Goal: Task Accomplishment & Management: Complete application form

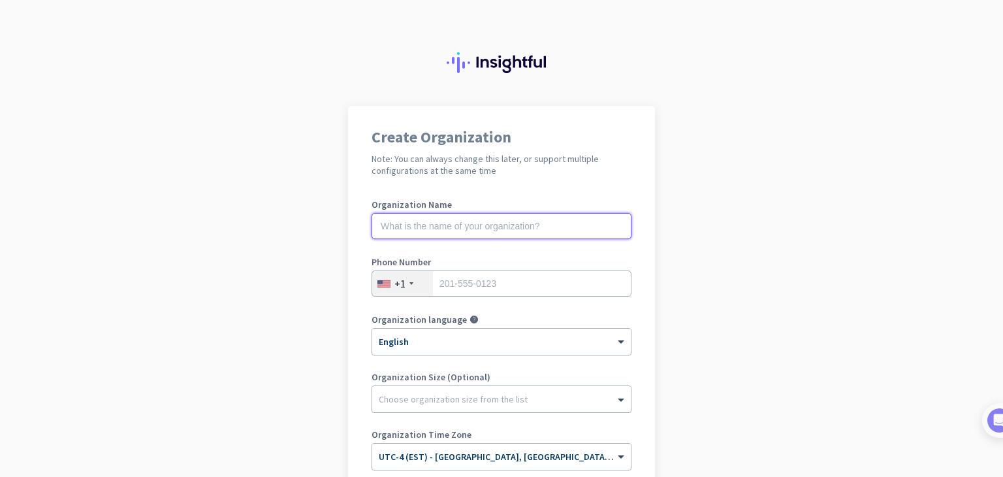
click at [463, 236] on input "text" at bounding box center [501, 226] width 260 height 26
type input "Mercor"
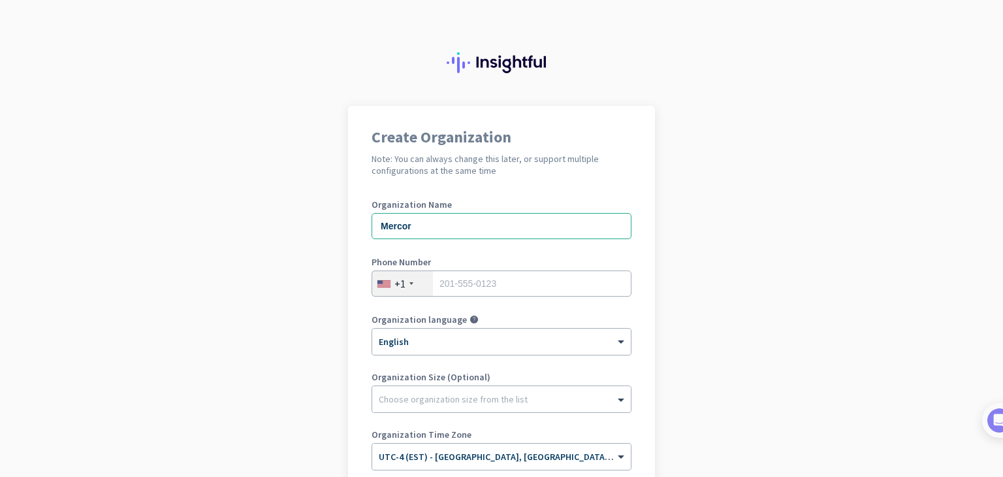
click at [404, 288] on div "+1" at bounding box center [402, 283] width 61 height 25
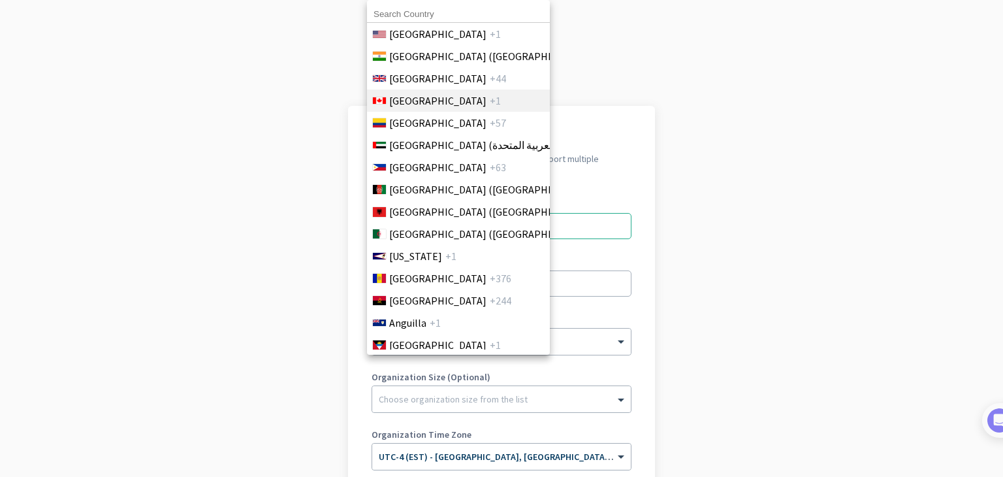
click at [490, 102] on span "+1" at bounding box center [495, 101] width 11 height 16
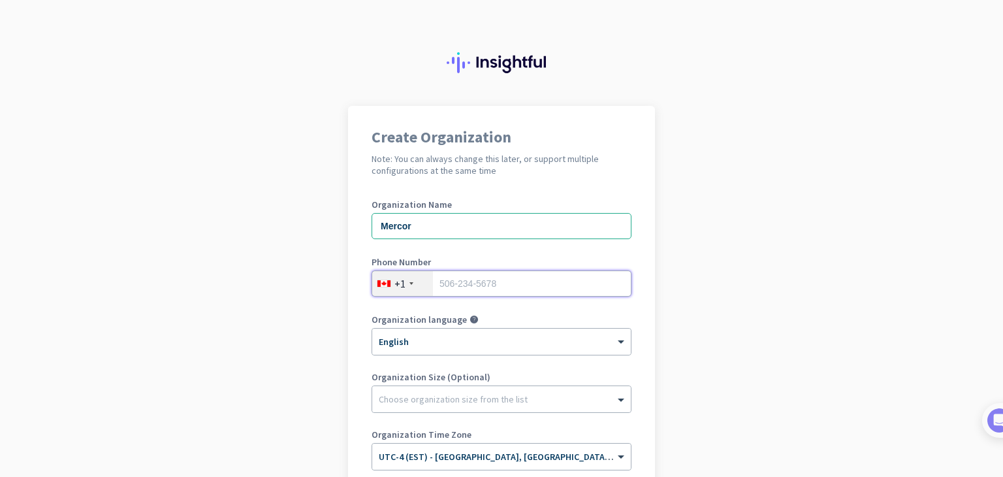
click at [460, 291] on input "tel" at bounding box center [501, 283] width 260 height 26
type input "6133014565"
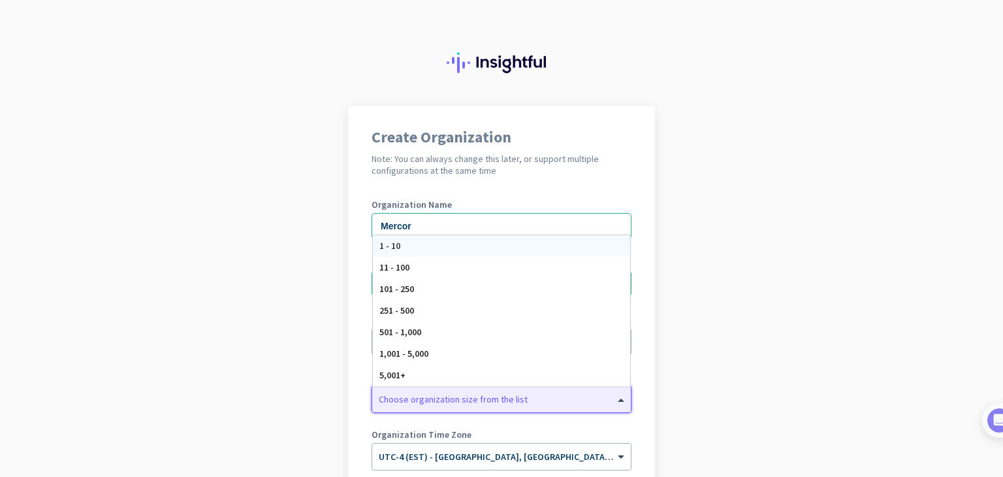
click at [547, 398] on div at bounding box center [501, 395] width 259 height 13
click at [918, 298] on app-onboarding-organization "Create Organization Note: You can always change this later, or support multiple…" at bounding box center [501, 388] width 1003 height 565
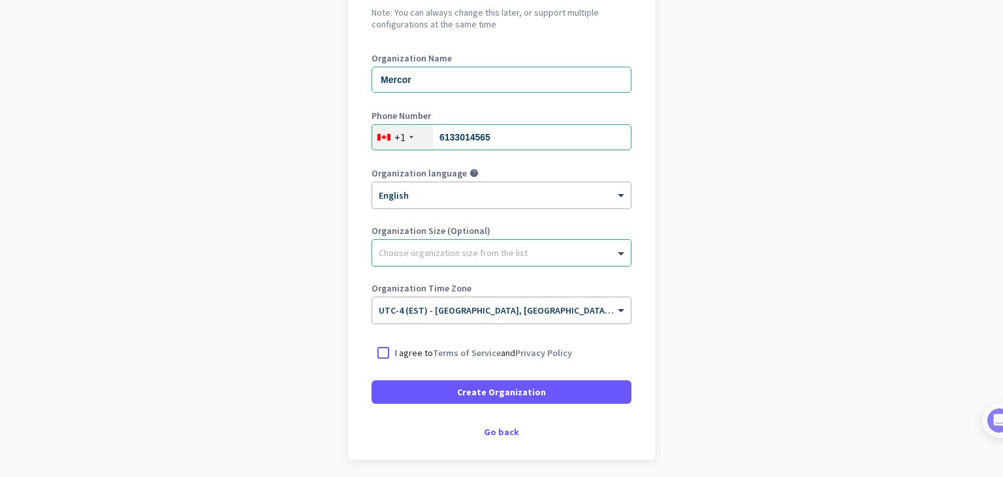
scroll to position [170, 0]
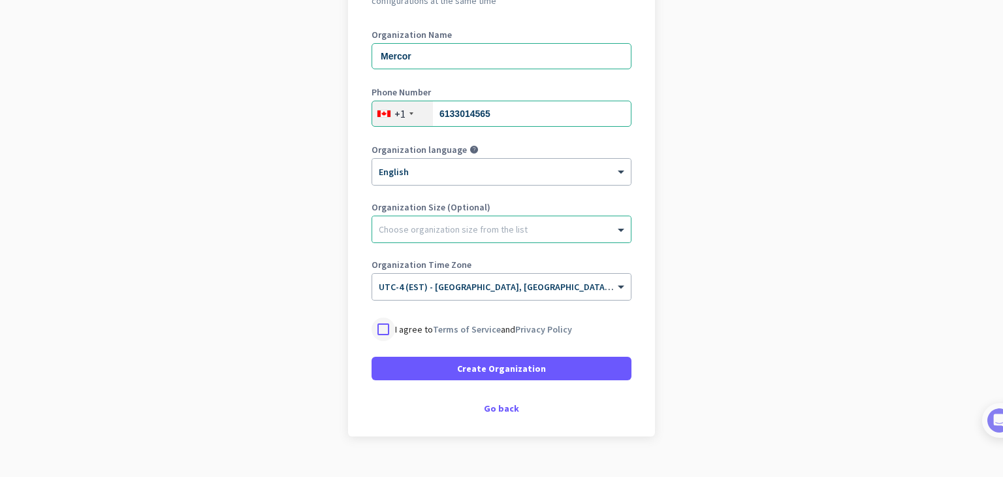
click at [377, 327] on div at bounding box center [383, 329] width 24 height 24
